Goal: Transaction & Acquisition: Purchase product/service

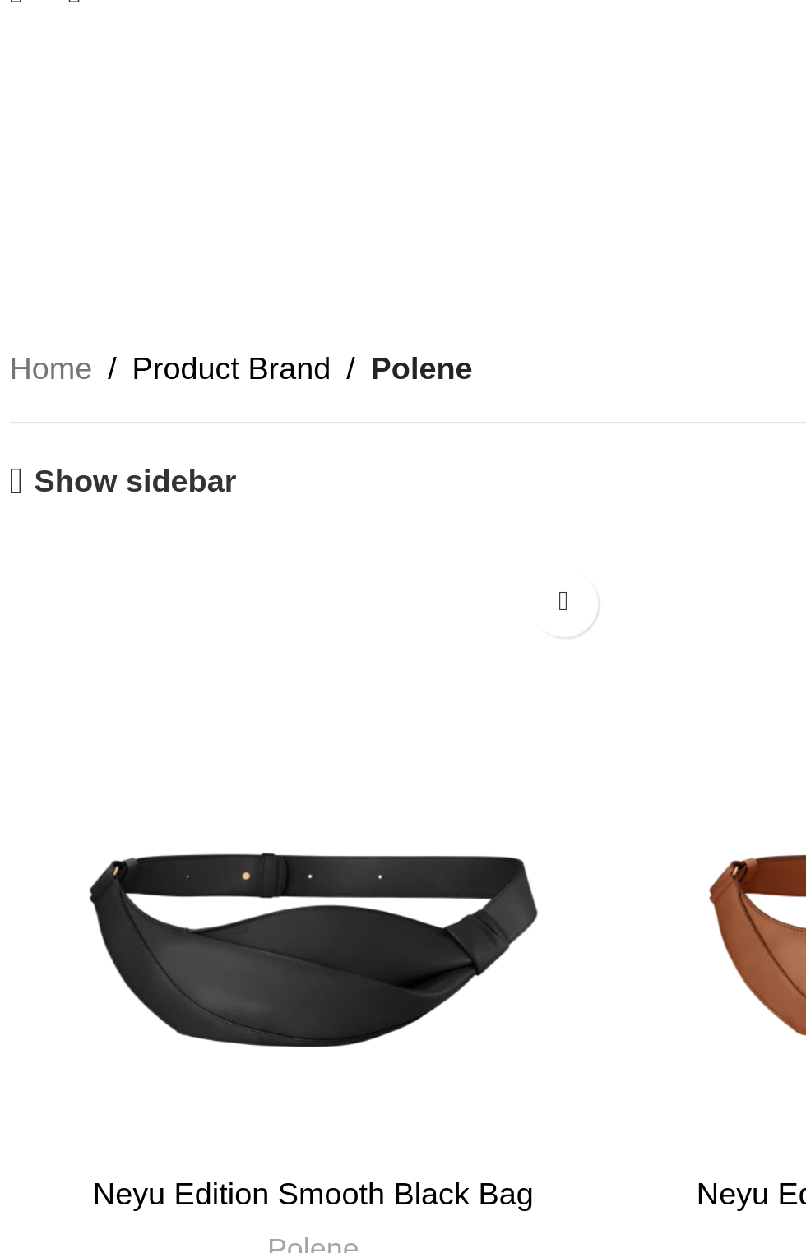
click at [103, 171] on span "Product Brand" at bounding box center [106, 181] width 84 height 21
click at [85, 171] on span "Product Brand" at bounding box center [106, 181] width 84 height 21
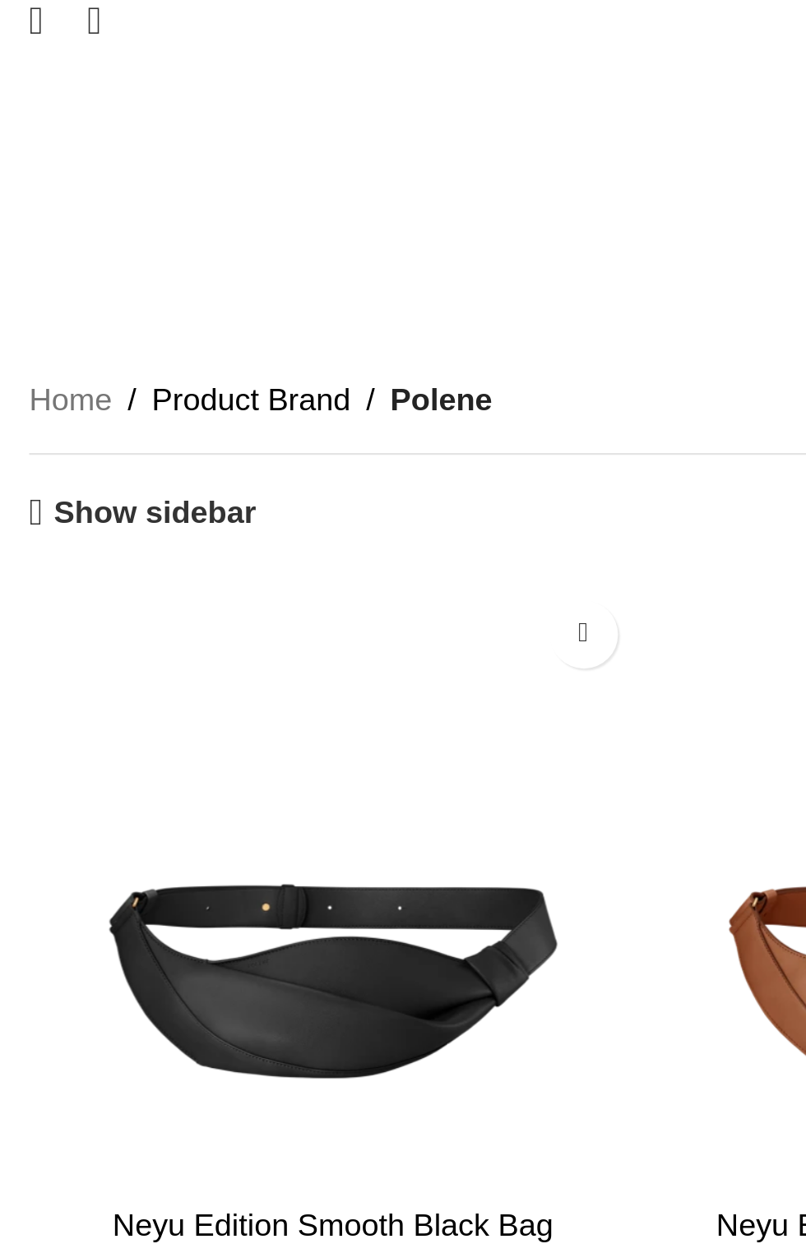
click at [18, 221] on link "Show sidebar" at bounding box center [60, 229] width 96 height 16
click at [22, 221] on link "Show sidebar" at bounding box center [60, 229] width 96 height 16
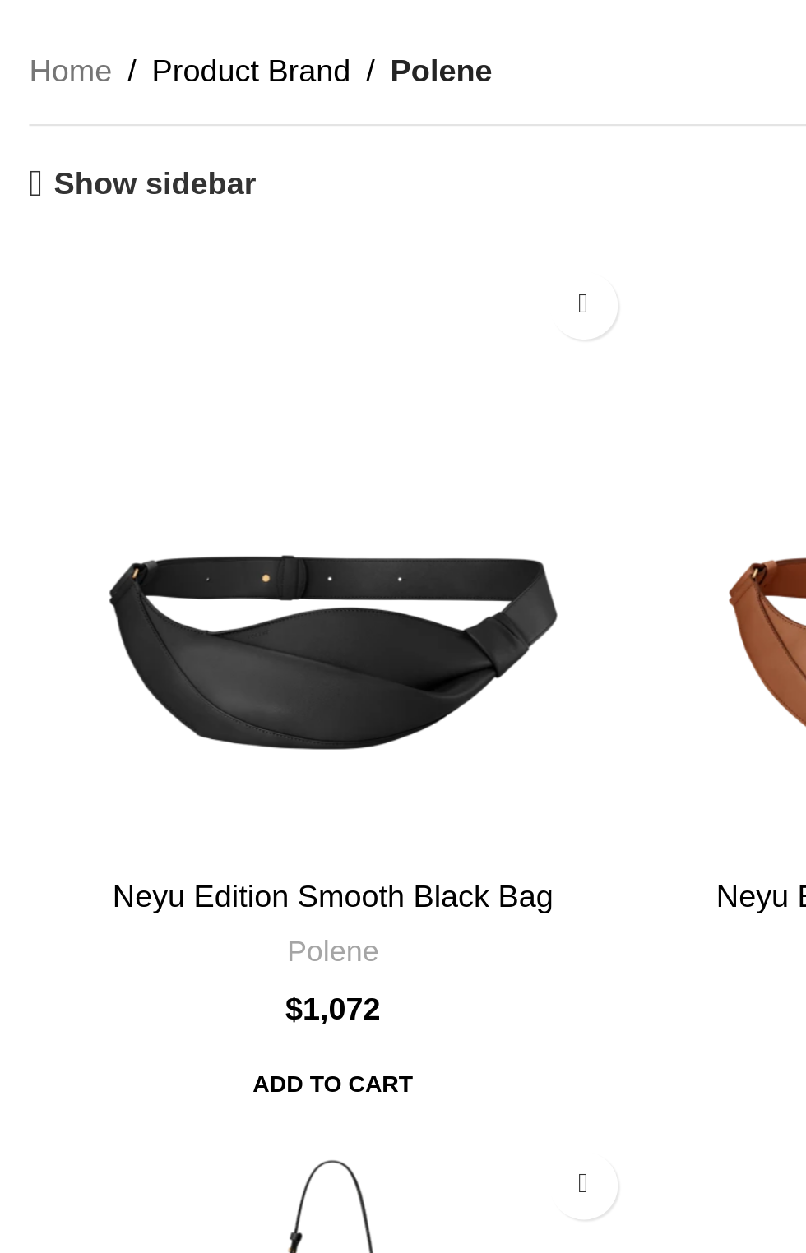
click at [155, 524] on link "Neyu Edition Smooth Black Bag" at bounding box center [141, 531] width 187 height 14
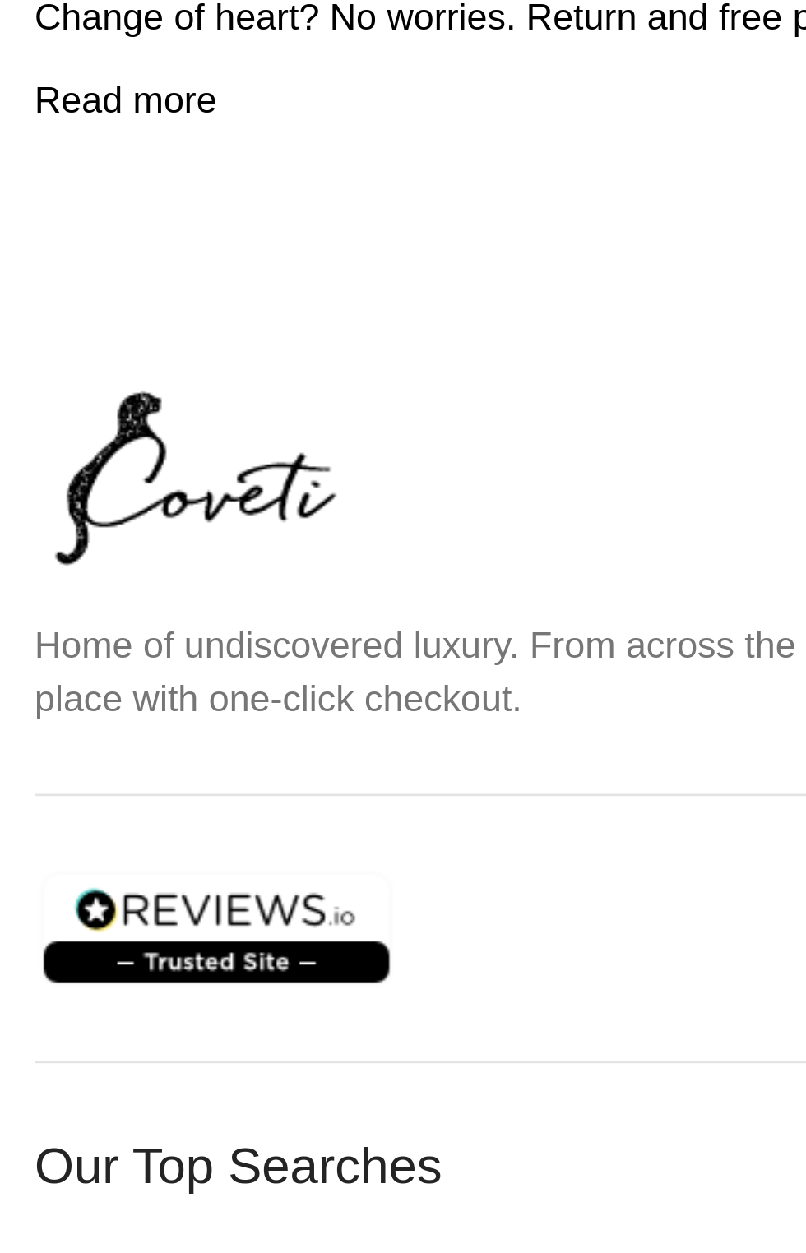
scroll to position [6016, 0]
click at [39, 760] on link "Gift Shop" at bounding box center [40, 769] width 57 height 18
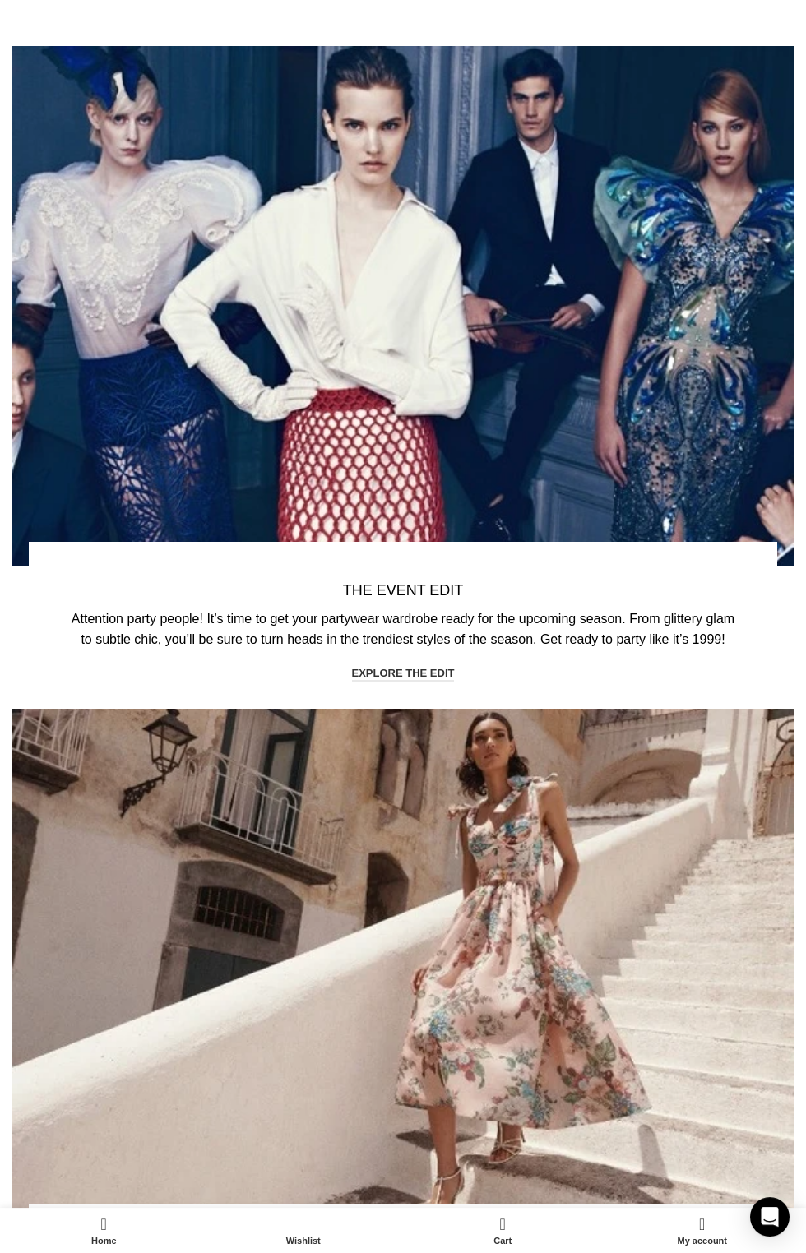
scroll to position [1759, 0]
